Goal: Find contact information: Find contact information

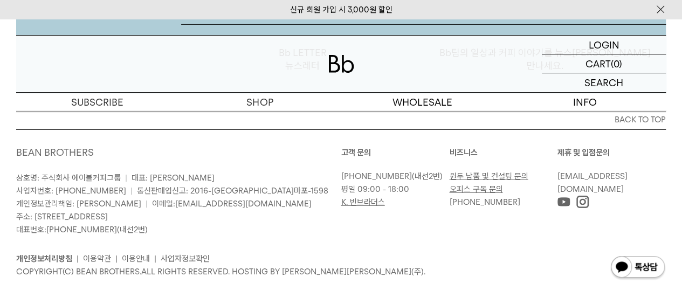
scroll to position [1728, 0]
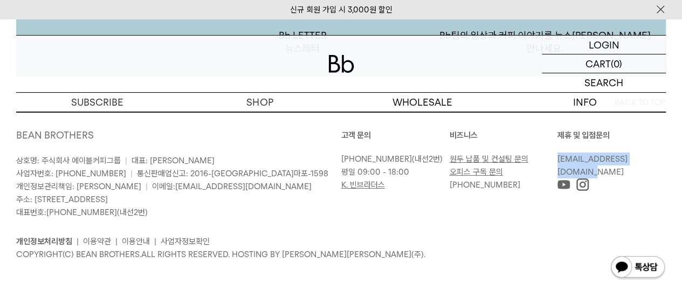
drag, startPoint x: 669, startPoint y: 160, endPoint x: 558, endPoint y: 158, distance: 111.1
click at [558, 158] on div "BACK TO TOP BEAN BROTHERS 상호명: 주식회사 에이블커피그룹 | 대표: [PERSON_NAME] 사업자번호: [PHONE_N…" at bounding box center [341, 185] width 682 height 184
copy link "[EMAIL_ADDRESS][DOMAIN_NAME]"
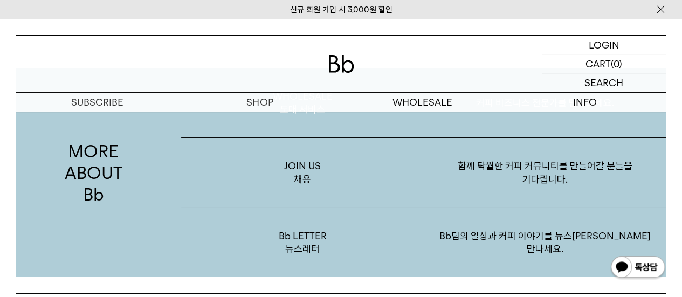
scroll to position [1789, 0]
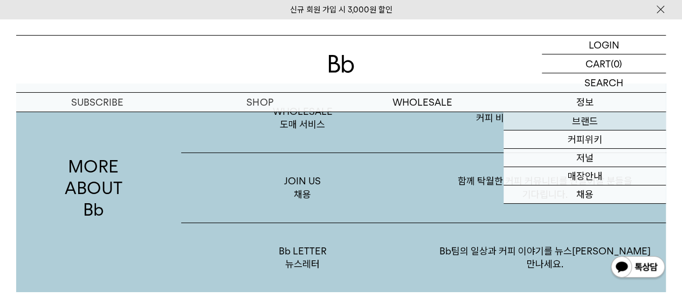
click at [582, 122] on link "브랜드" at bounding box center [585, 121] width 162 height 18
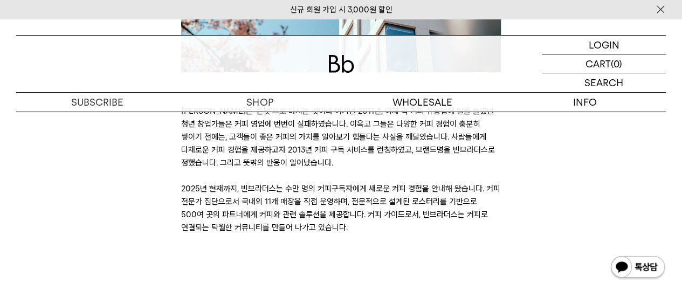
click at [561, 193] on div "BRAND STORY [PERSON_NAME]는 ‘쓴맛’으로 마시는 것이라 여기던 2011년, 이제 막 커피 유통업에 발을 들였던 청년 창업가…" at bounding box center [341, 22] width 661 height 426
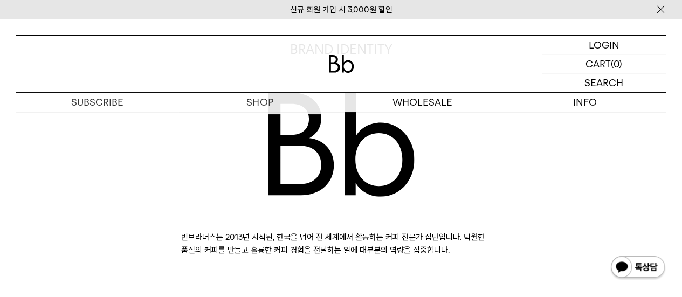
scroll to position [647, 0]
